Goal: Transaction & Acquisition: Download file/media

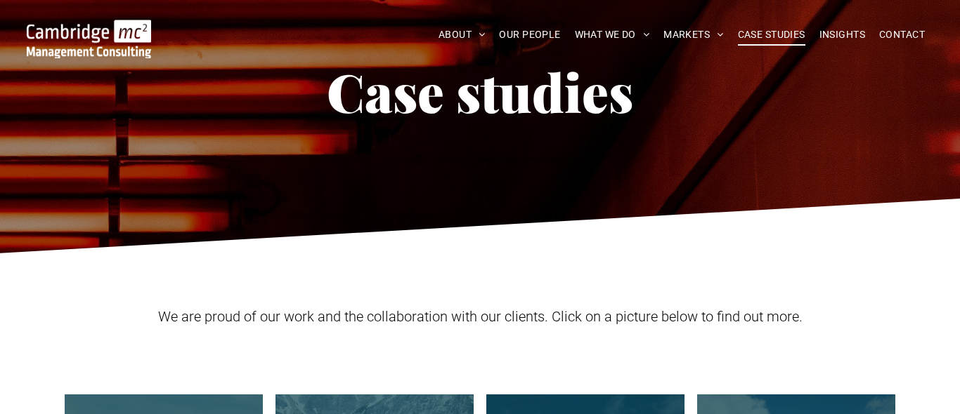
scroll to position [422, 0]
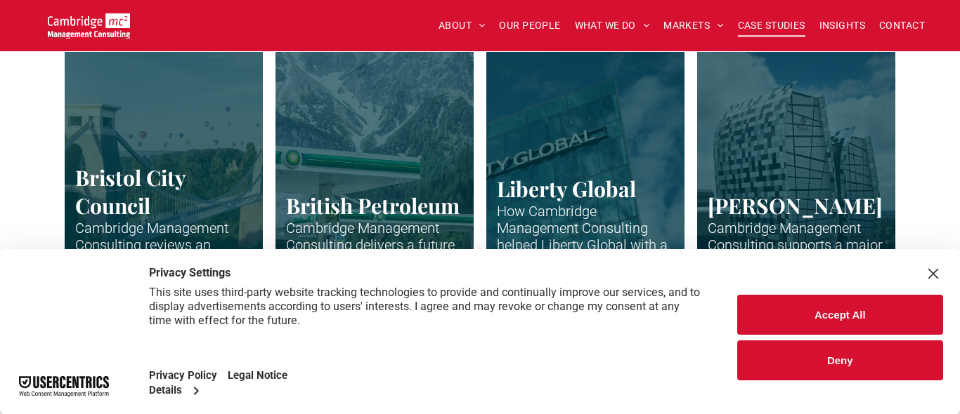
click at [861, 313] on button "Accept All" at bounding box center [840, 315] width 207 height 40
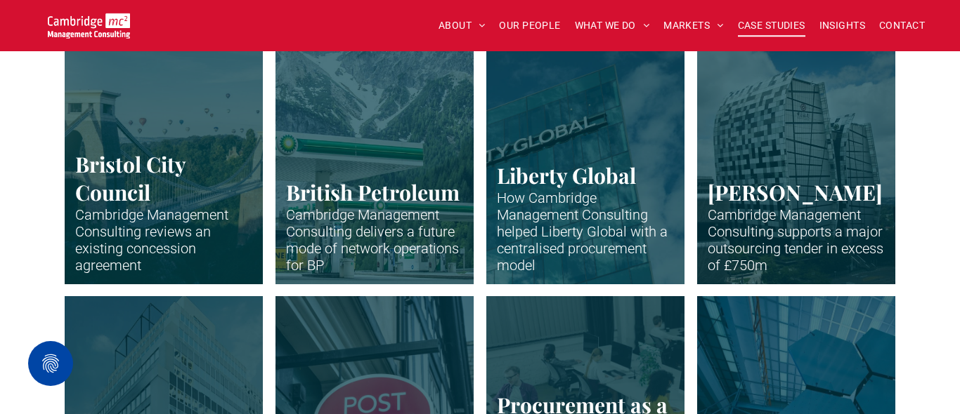
scroll to position [474, 0]
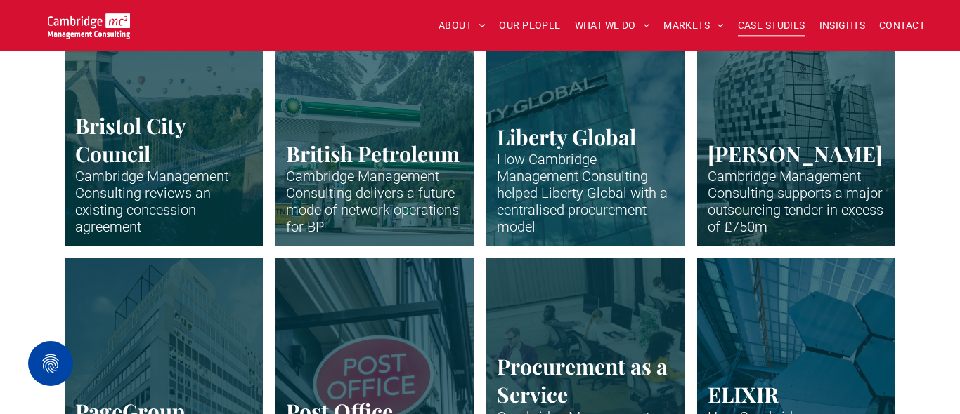
click at [195, 174] on link "Clifton suspension bridge in Bristol with many hot air balloons over the trees" at bounding box center [164, 123] width 210 height 261
click at [410, 140] on link "Close up of BP petrol station" at bounding box center [375, 123] width 210 height 261
click at [546, 149] on link "Close-up of skyscraper with Liberty Global name" at bounding box center [585, 123] width 210 height 261
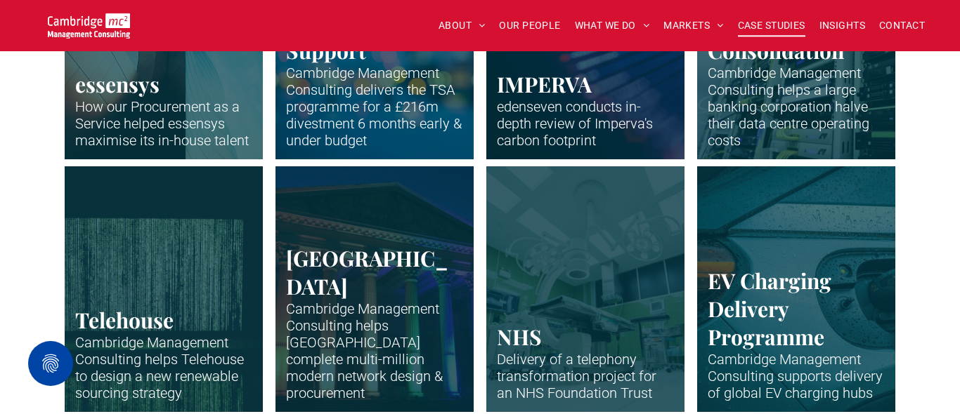
scroll to position [1077, 0]
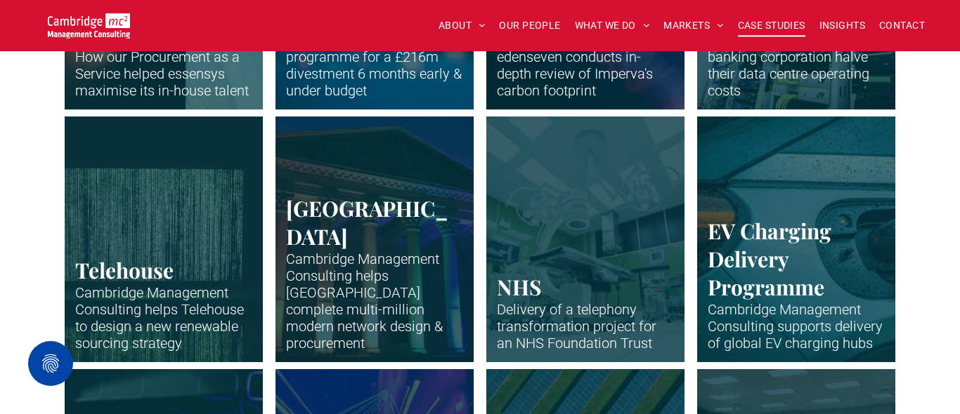
click at [362, 223] on link "Colonade and pillars of a University of Bristol building lit up colourfully at …" at bounding box center [375, 239] width 210 height 261
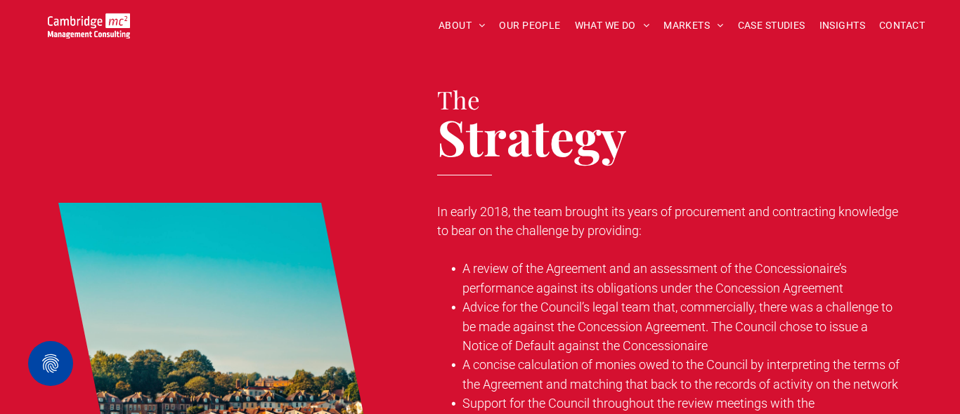
scroll to position [961, 0]
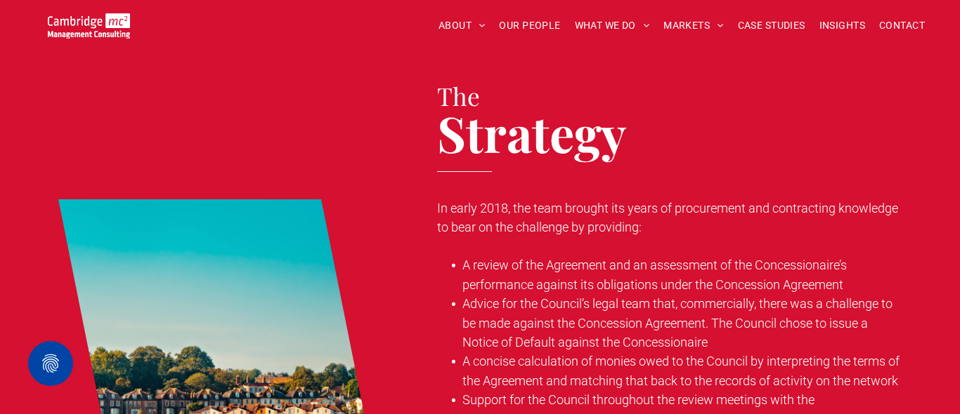
click at [311, 121] on link at bounding box center [222, 363] width 329 height 485
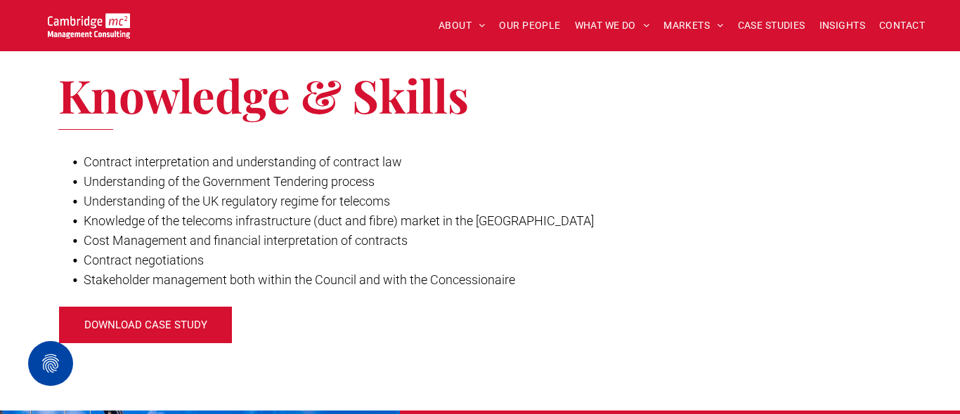
scroll to position [1641, 0]
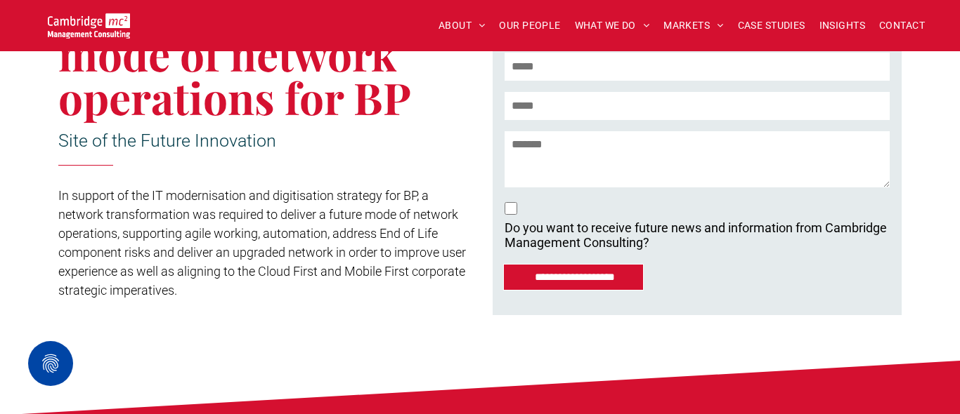
scroll to position [422, 0]
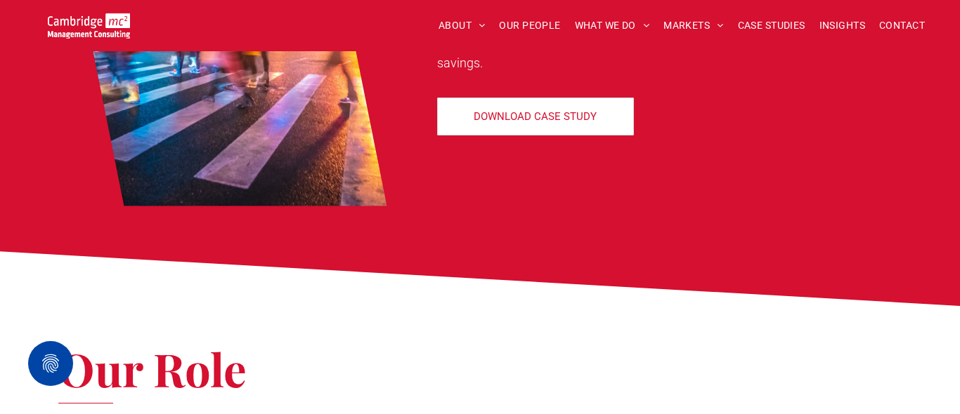
scroll to position [983, 0]
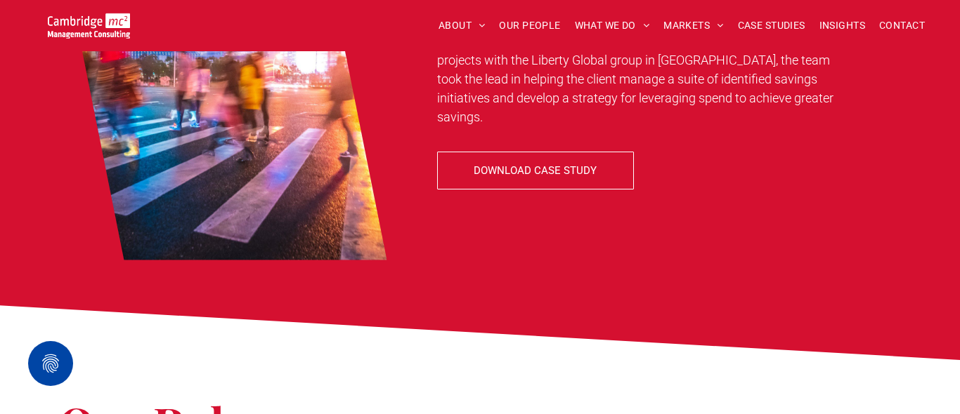
click at [565, 153] on span "DOWNLOAD CASE STUDY" at bounding box center [534, 170] width 123 height 35
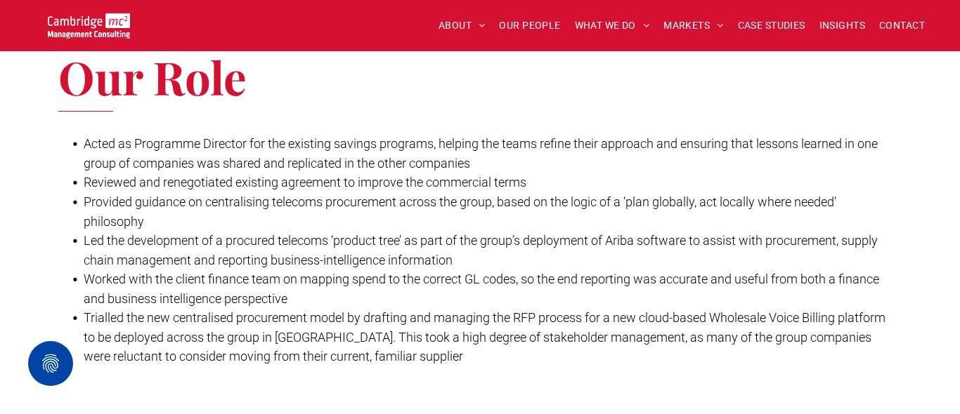
scroll to position [1328, 0]
click at [203, 276] on span "Worked with the client finance team on mapping spend to the correct GL codes, s…" at bounding box center [481, 290] width 795 height 34
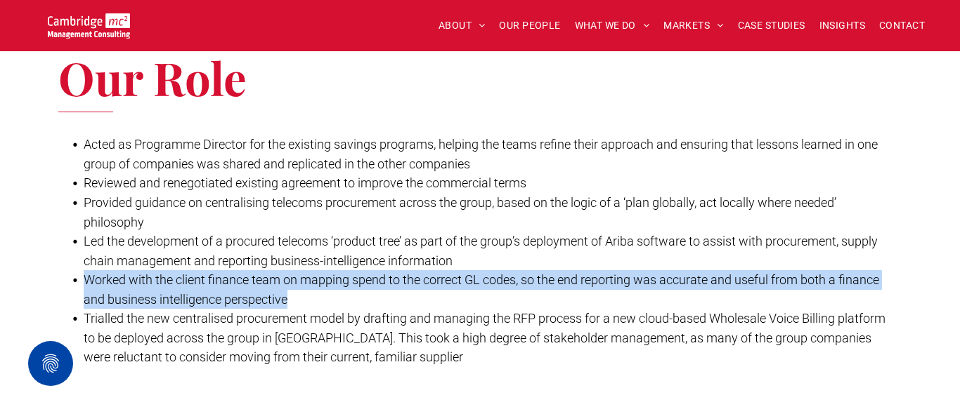
click at [203, 276] on span "Worked with the client finance team on mapping spend to the correct GL codes, s…" at bounding box center [481, 290] width 795 height 34
click at [205, 294] on span "Worked with the client finance team on mapping spend to the correct GL codes, s…" at bounding box center [481, 290] width 795 height 34
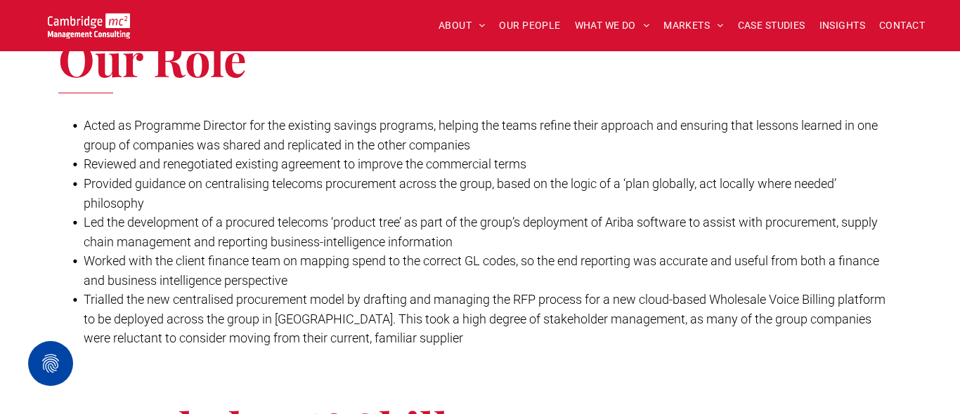
scroll to position [1349, 0]
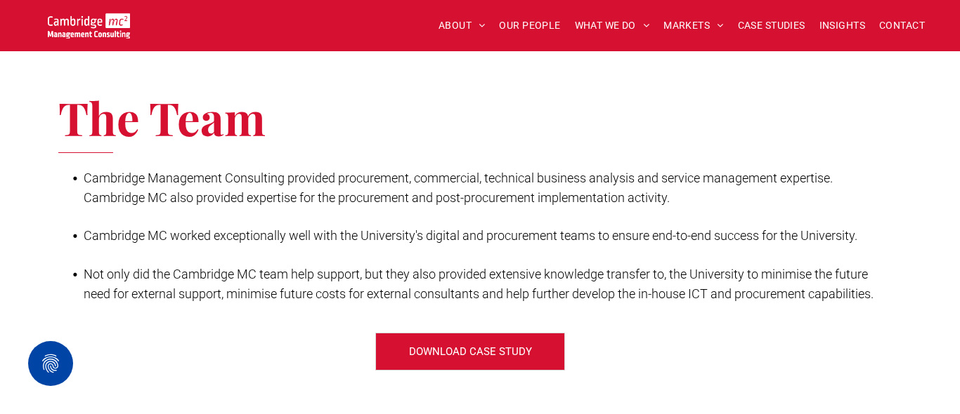
scroll to position [2814, 0]
